Goal: Find specific page/section: Find specific page/section

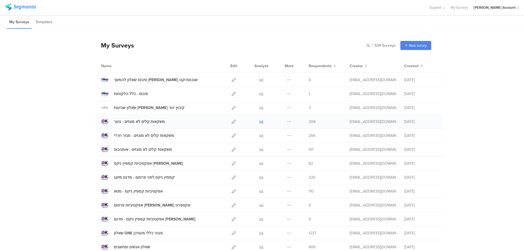
click at [259, 120] on icon at bounding box center [261, 121] width 4 height 4
